Goal: Navigation & Orientation: Find specific page/section

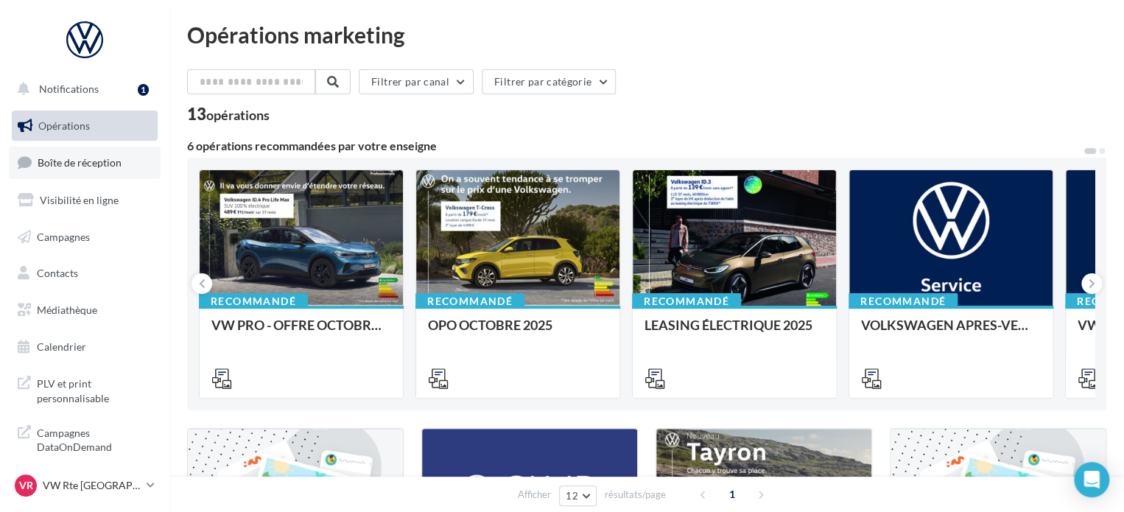
click at [100, 154] on link "Boîte de réception" at bounding box center [85, 163] width 152 height 32
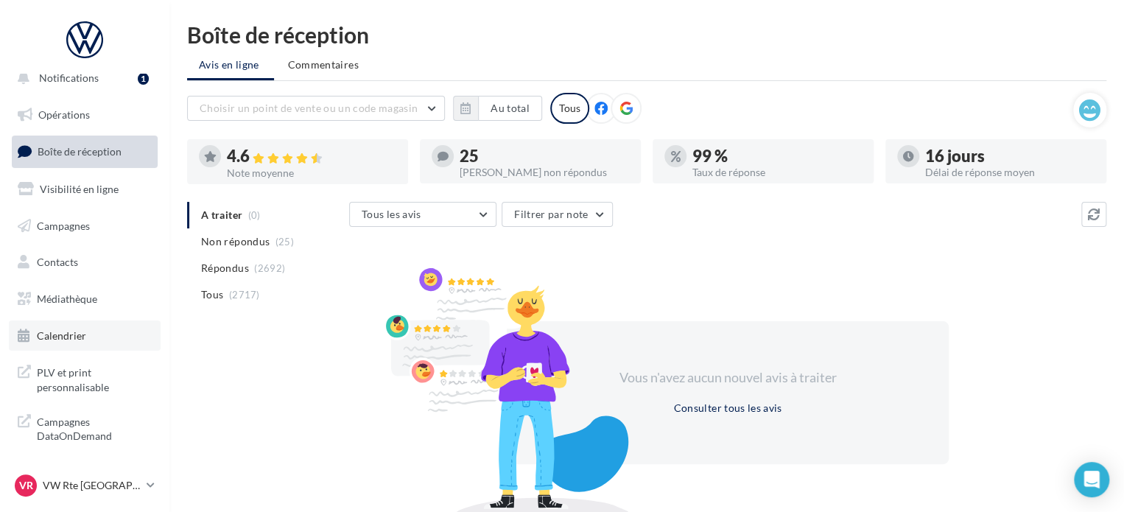
scroll to position [13, 0]
click at [82, 482] on p "VW Rte [GEOGRAPHIC_DATA]" at bounding box center [92, 485] width 98 height 15
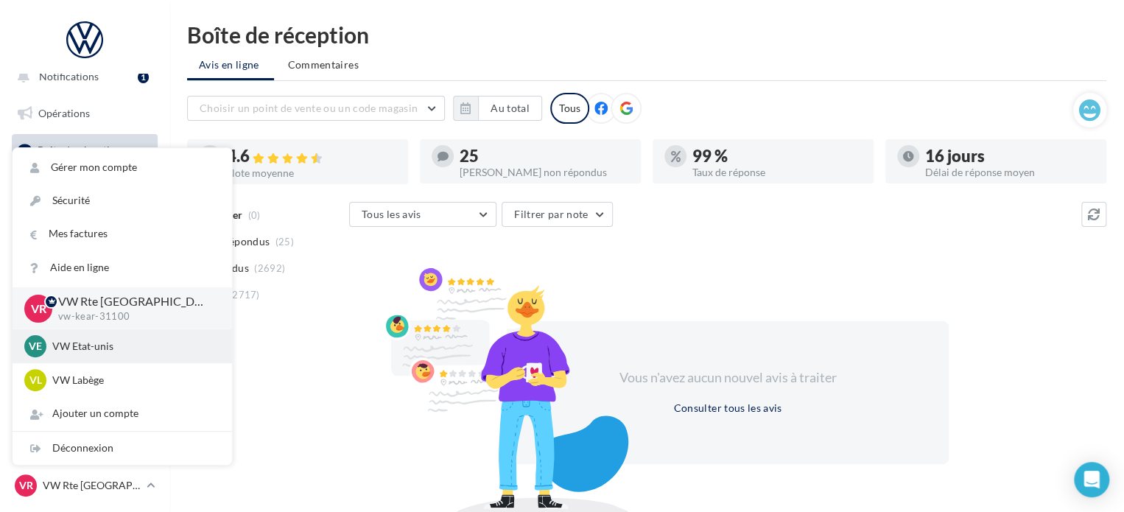
click at [104, 344] on p "VW Etat-unis" at bounding box center [133, 346] width 162 height 15
